Goal: Transaction & Acquisition: Download file/media

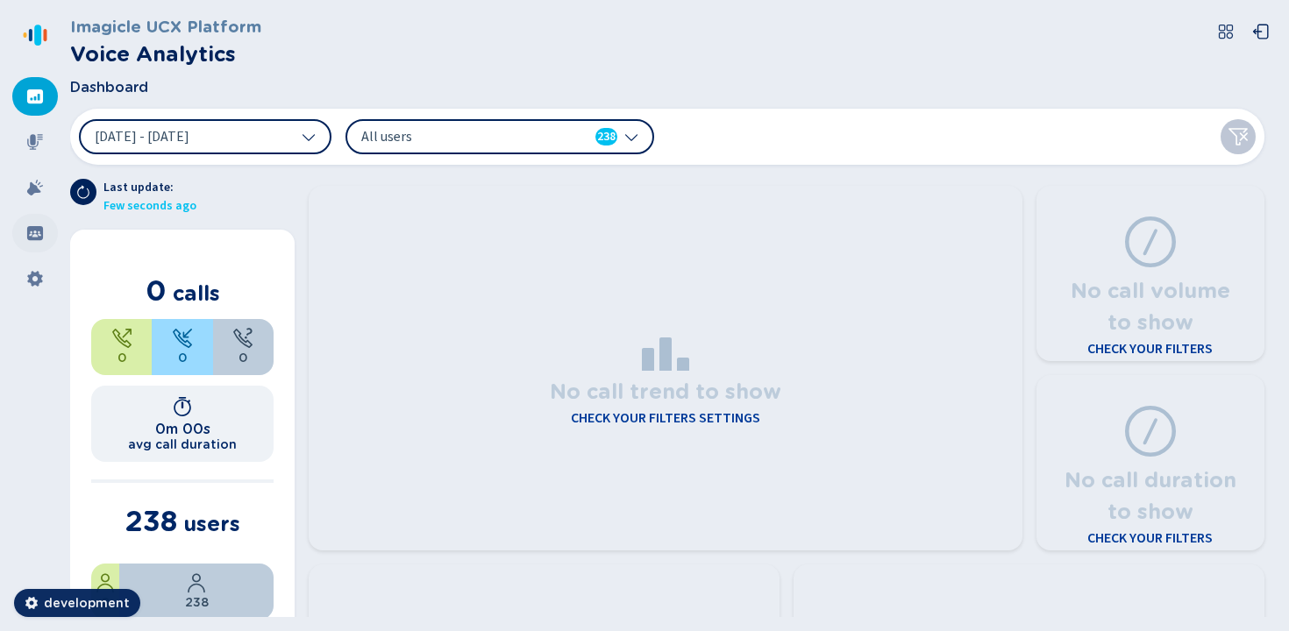
click at [21, 246] on div at bounding box center [35, 233] width 46 height 39
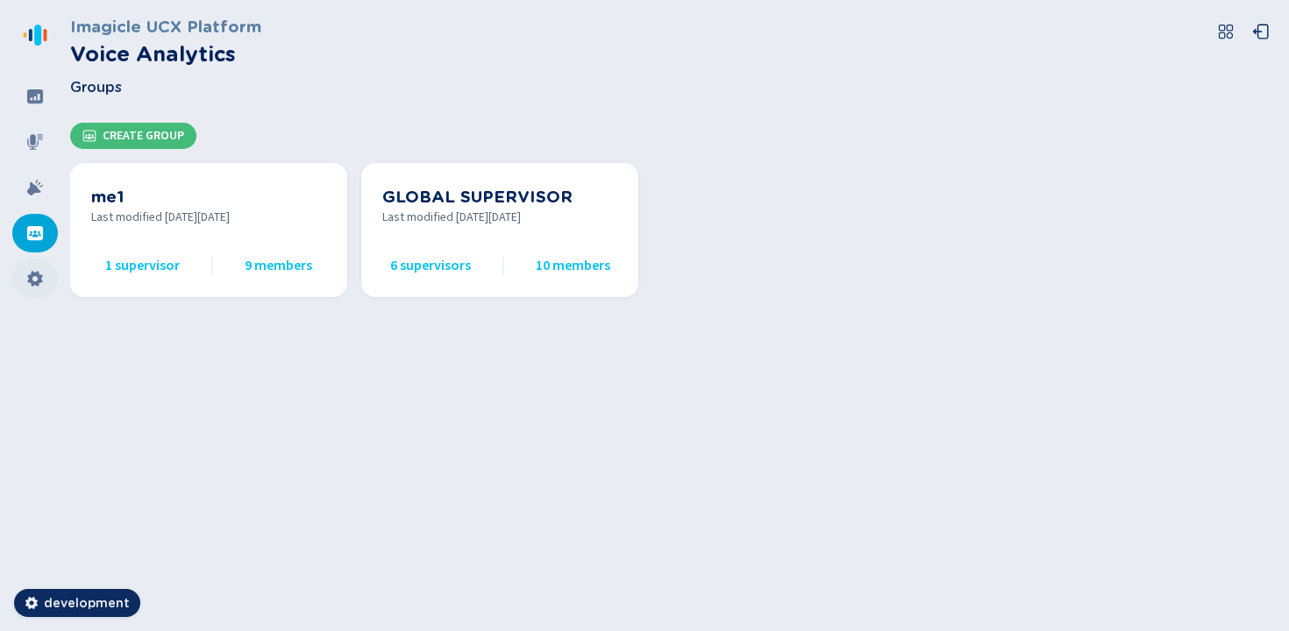
click at [32, 275] on icon at bounding box center [34, 279] width 15 height 16
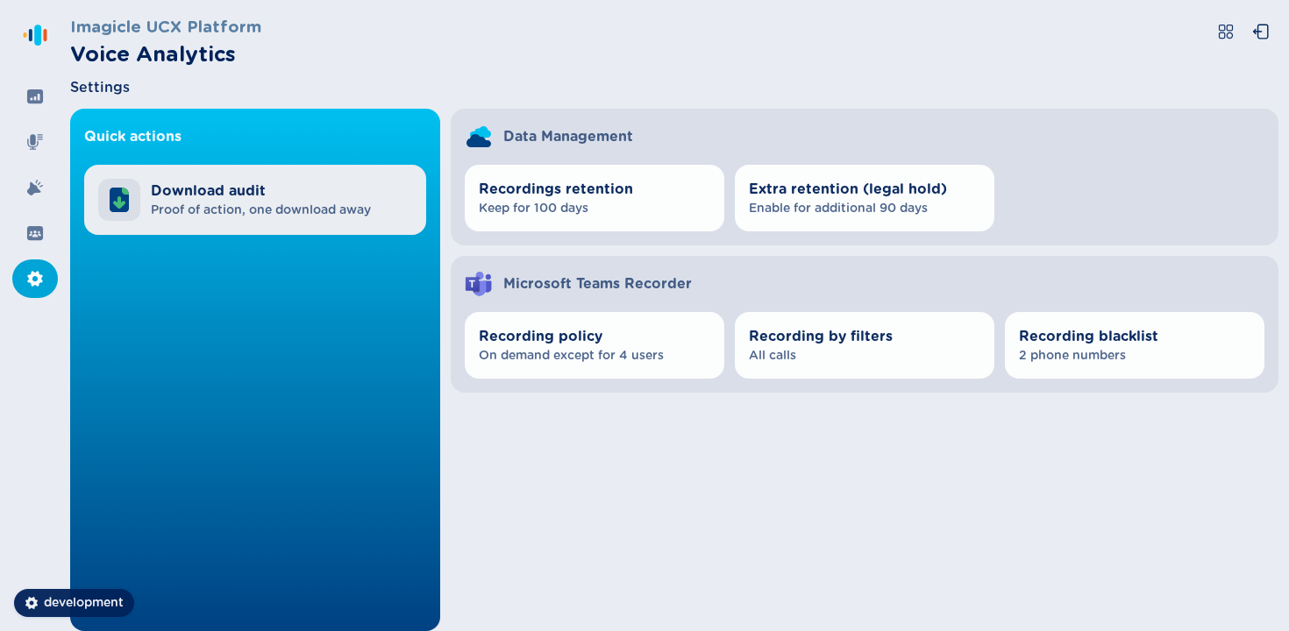
click at [255, 196] on span "Download audit" at bounding box center [261, 191] width 220 height 21
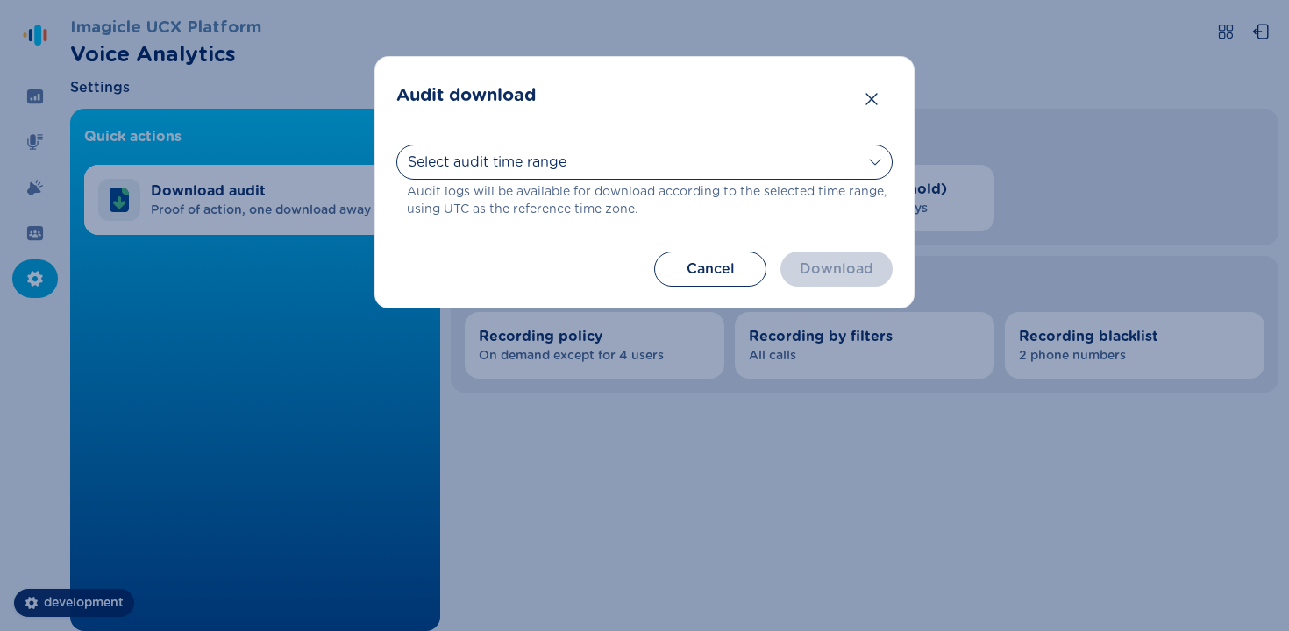
click at [685, 142] on div "Select audit time range [DATE] [DATE] Last 7 days Last 30 days Last month Last …" at bounding box center [644, 182] width 496 height 96
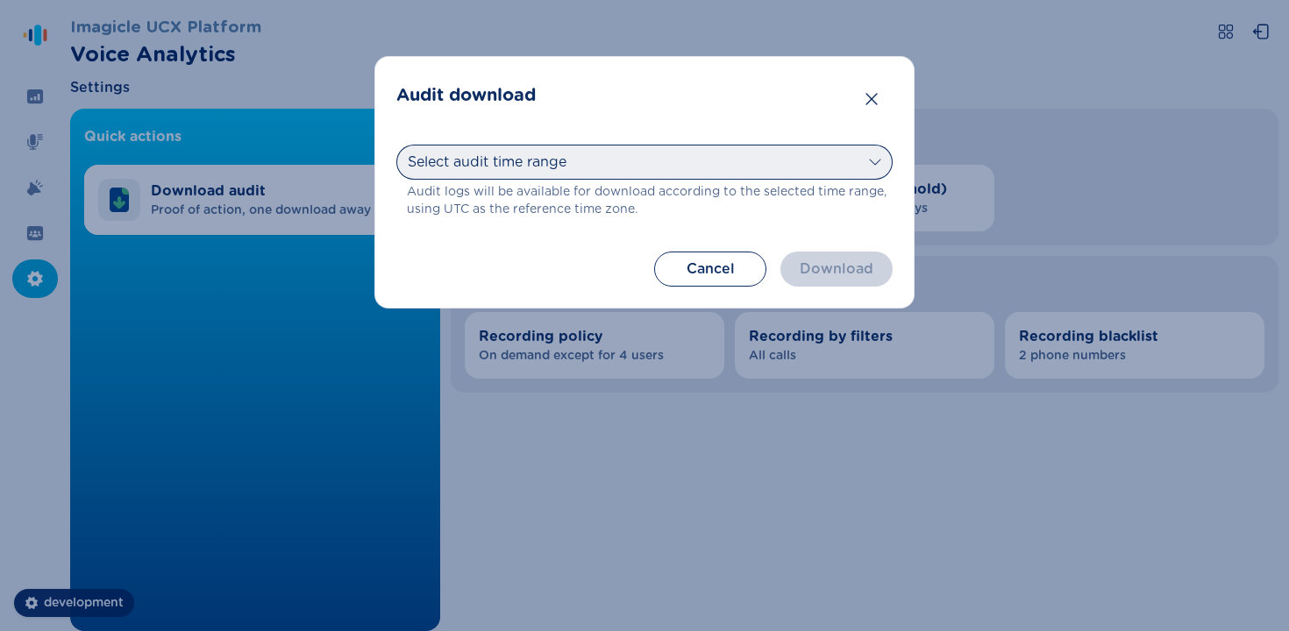
click at [694, 158] on select "Select audit time range [DATE] [DATE] Last 7 days Last 30 days Last month Last …" at bounding box center [644, 162] width 496 height 35
select select "[DATE]"
click at [396, 145] on select "Select audit time range [DATE] [DATE] Last 7 days Last 30 days Last month Last …" at bounding box center [644, 162] width 496 height 35
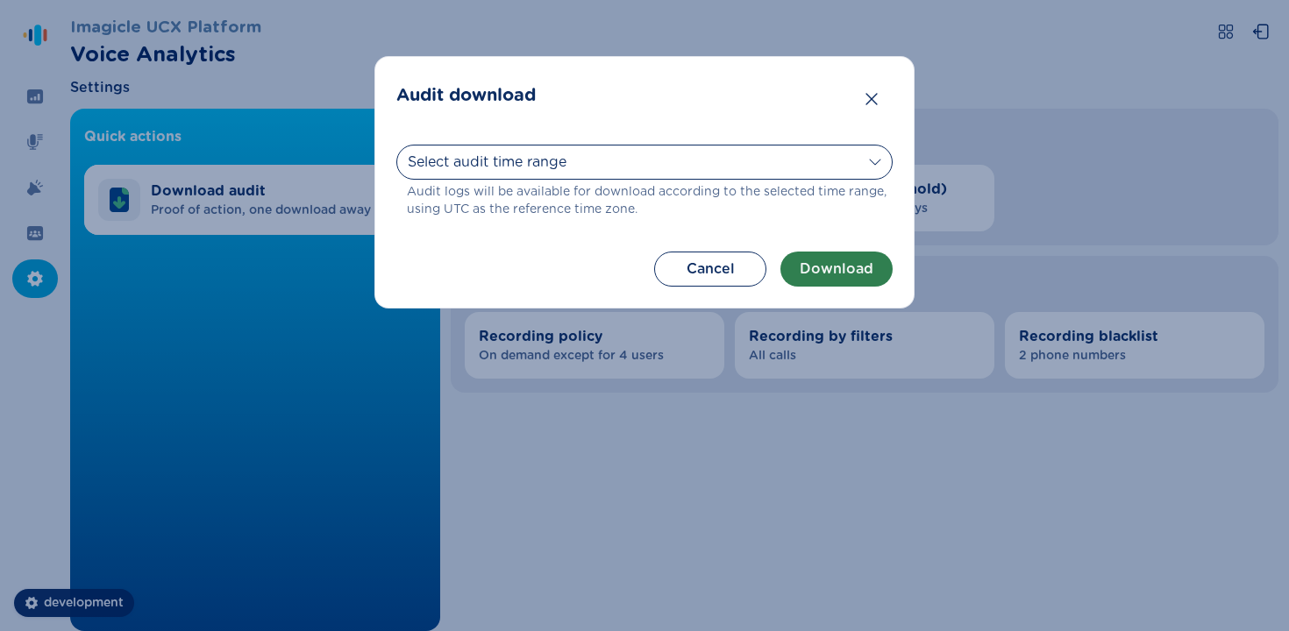
click at [841, 268] on button "Download" at bounding box center [836, 269] width 112 height 35
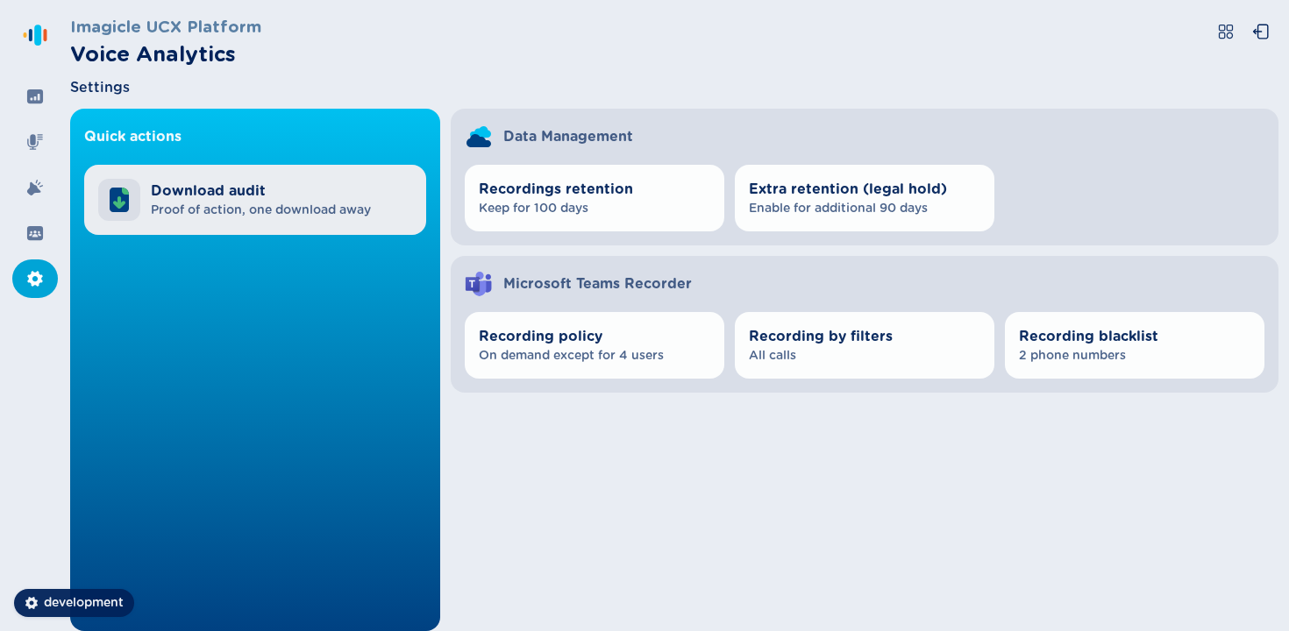
click at [302, 209] on span "Proof of action, one download away" at bounding box center [261, 211] width 220 height 18
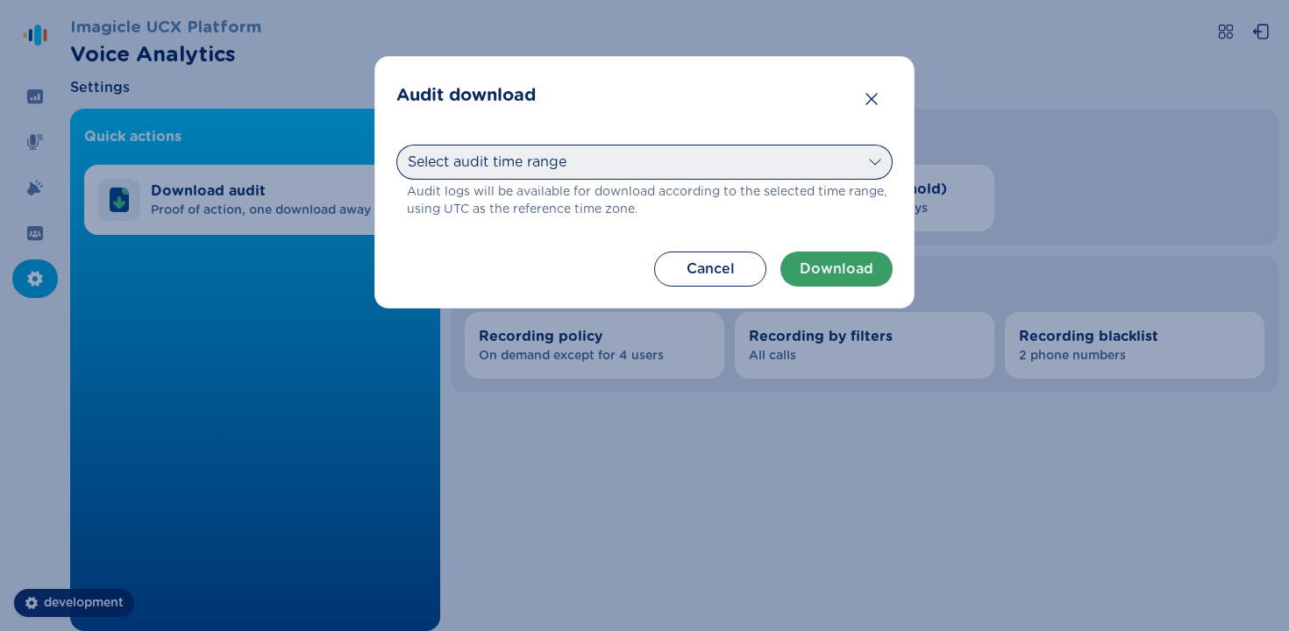
click at [605, 176] on select "Select audit time range [DATE] [DATE] Last 7 days Last 30 days Last month Last …" at bounding box center [644, 162] width 496 height 35
select select "last30days"
click at [396, 145] on select "Select audit time range [DATE] [DATE] Last 7 days Last 30 days Last month Last …" at bounding box center [644, 162] width 496 height 35
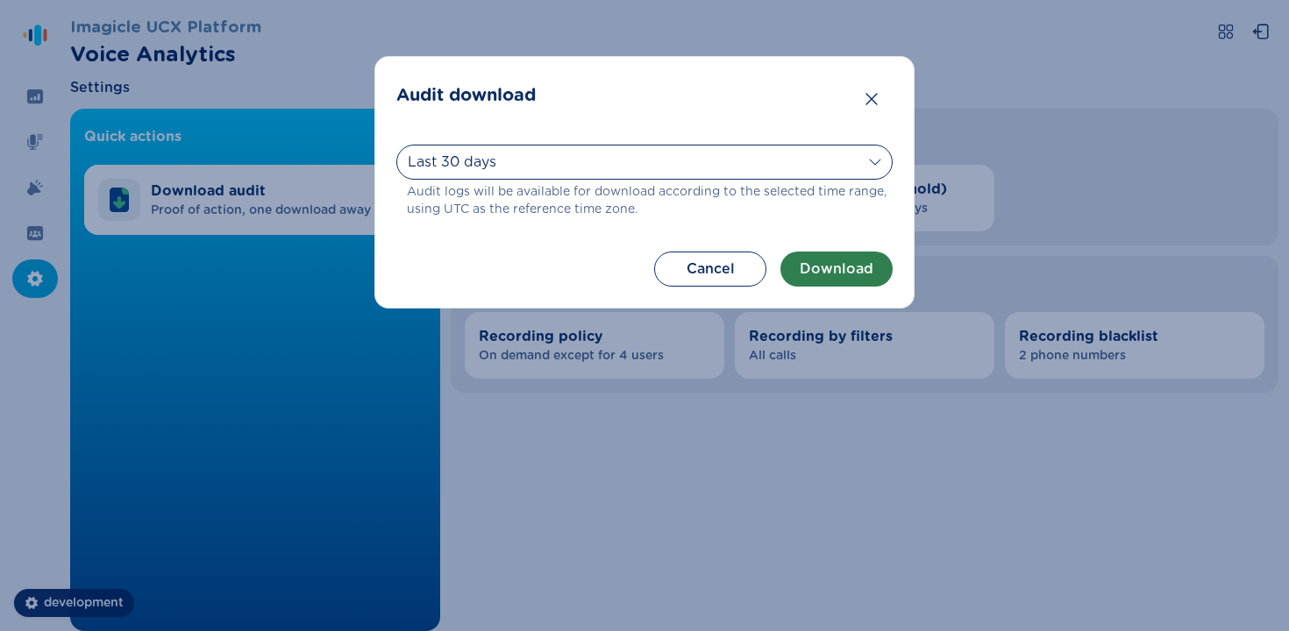
click at [817, 280] on button "Download" at bounding box center [836, 269] width 112 height 35
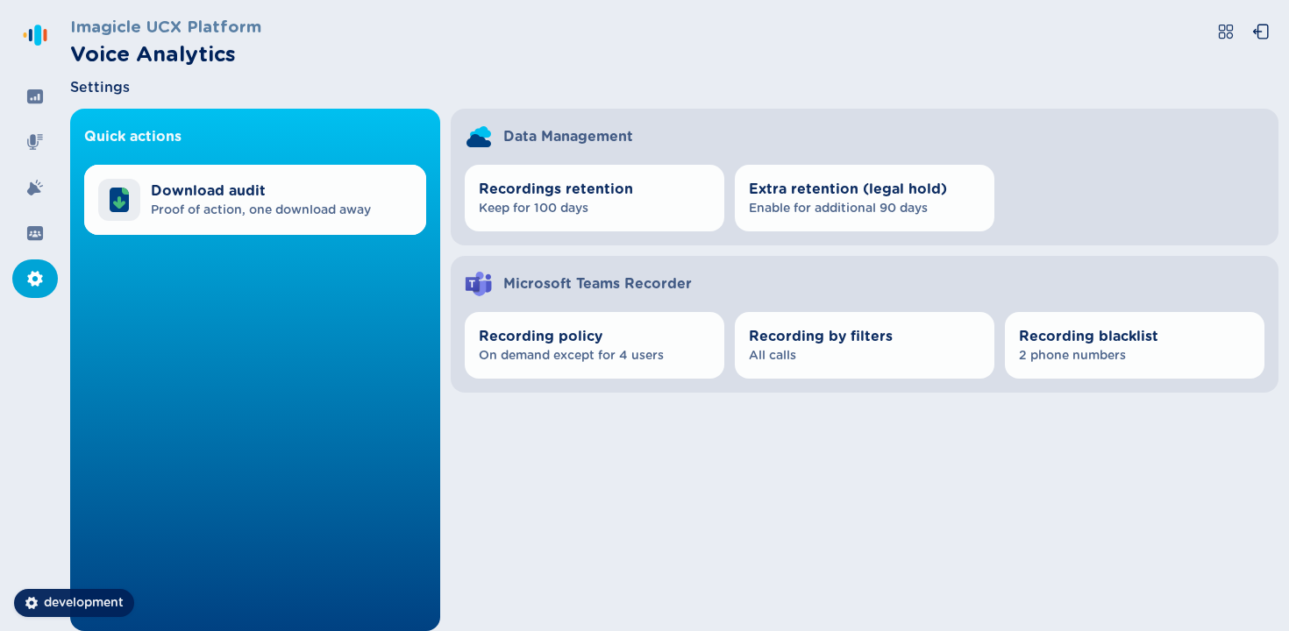
click at [696, 425] on div "Quick actions Download audit Proof of action, one download away Data Management…" at bounding box center [674, 370] width 1208 height 523
